Goal: Find specific page/section: Find specific page/section

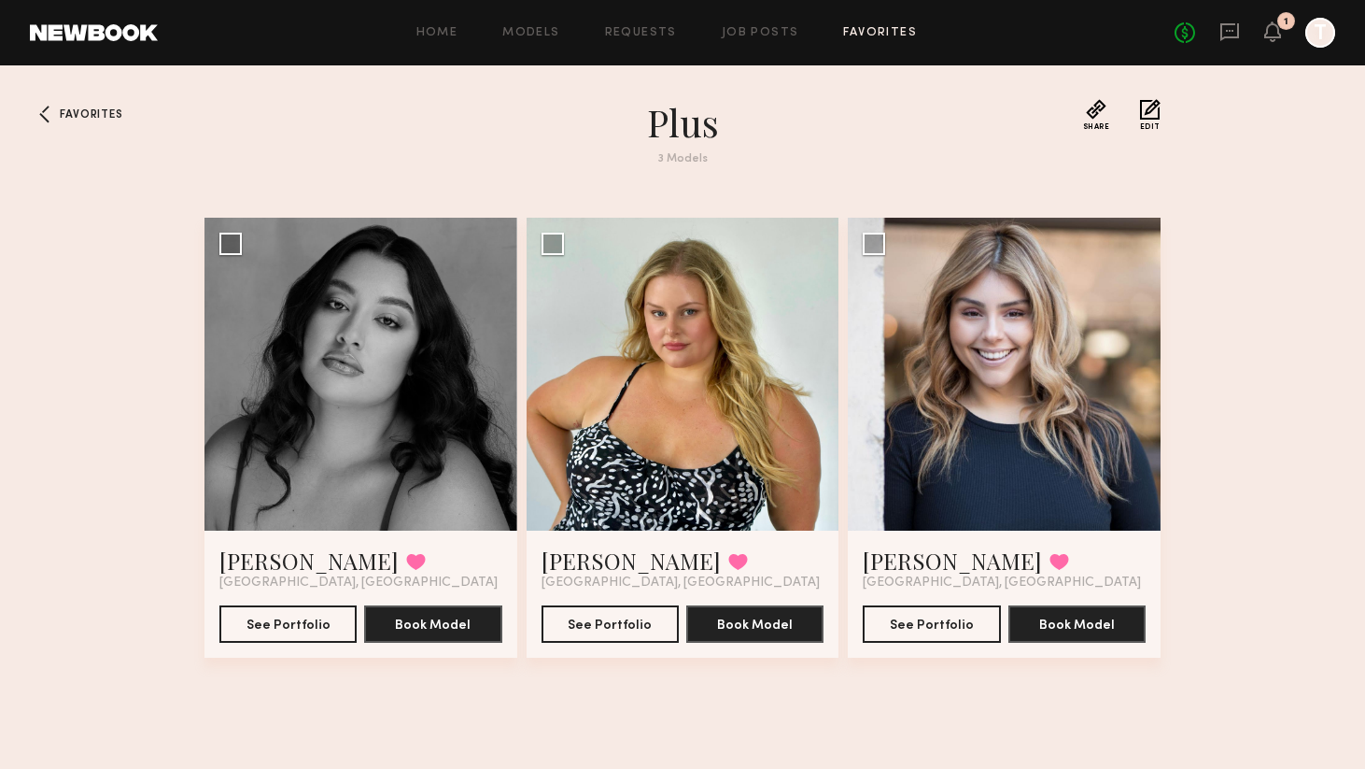
click at [1247, 283] on div "Favorites plus 3 Models Share Copy Shareable Link Edit Nicole S. Favorited Los …" at bounding box center [682, 434] width 1365 height 670
click at [1232, 324] on div "Favorites plus 3 Models Share Copy Shareable Link Edit Nicole S. Favorited Los …" at bounding box center [682, 434] width 1365 height 670
click at [1233, 316] on div "Favorites plus 3 Models Share Copy Shareable Link Edit Nicole S. Favorited Los …" at bounding box center [682, 434] width 1365 height 670
click at [1198, 273] on div "Favorites plus 3 Models Share Copy Shareable Link Edit Nicole S. Favorited Los …" at bounding box center [682, 434] width 1365 height 670
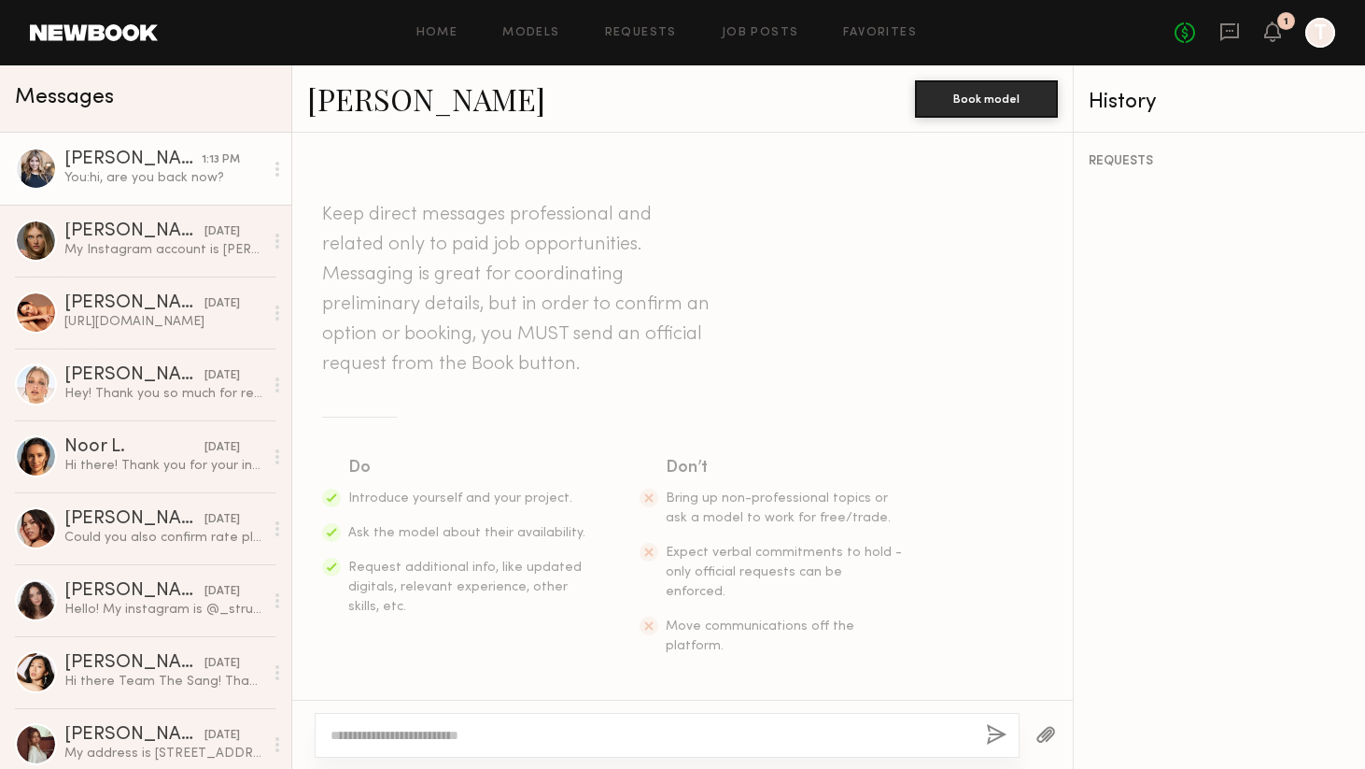
scroll to position [1603, 0]
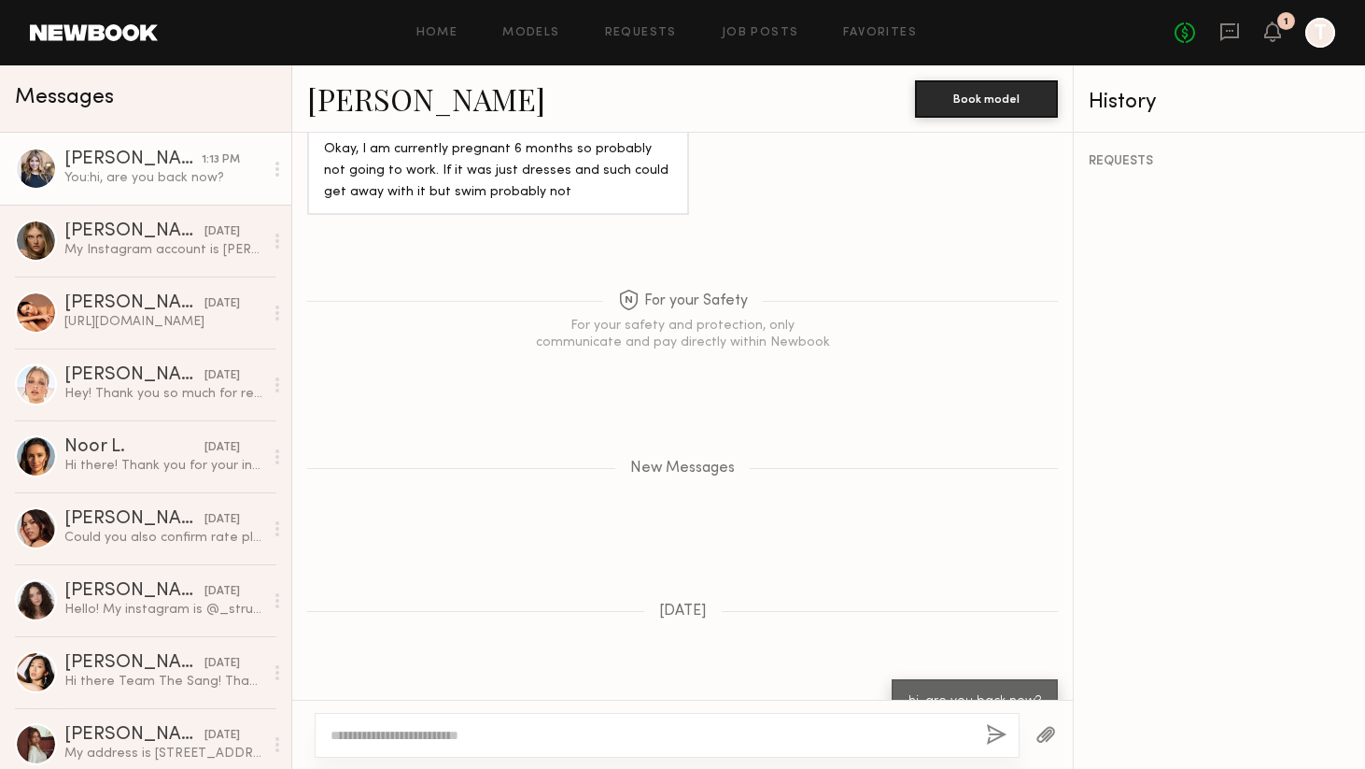
click at [1277, 253] on div "REQUESTS" at bounding box center [1219, 451] width 291 height 636
